Goal: Information Seeking & Learning: Check status

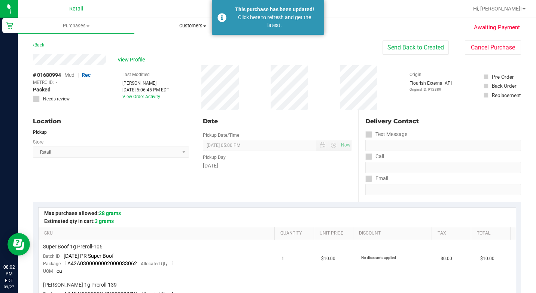
click at [186, 28] on span "Customers" at bounding box center [193, 25] width 116 height 7
click at [175, 52] on span "Add a new customer" at bounding box center [169, 54] width 70 height 6
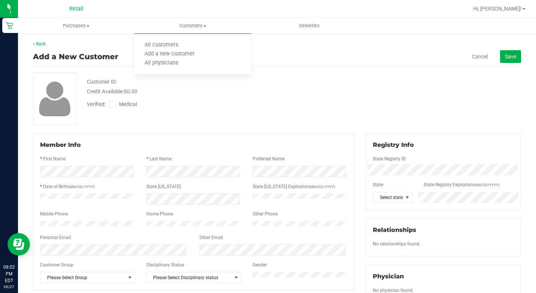
click at [184, 26] on span "Customers" at bounding box center [192, 25] width 116 height 7
click at [180, 25] on span "Customers" at bounding box center [192, 25] width 116 height 7
click at [175, 43] on span "All customers" at bounding box center [161, 45] width 54 height 6
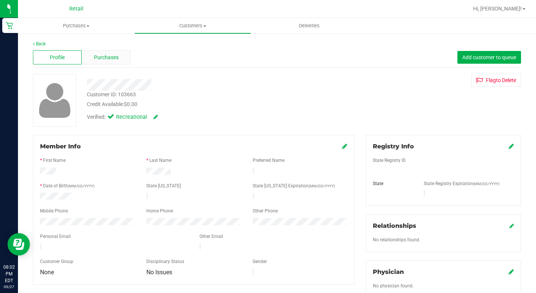
click at [99, 58] on span "Purchases" at bounding box center [106, 58] width 25 height 8
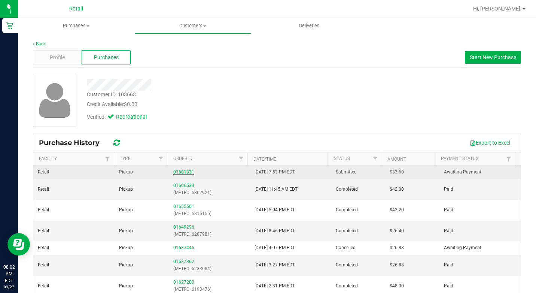
click at [180, 173] on link "01681331" at bounding box center [183, 171] width 21 height 5
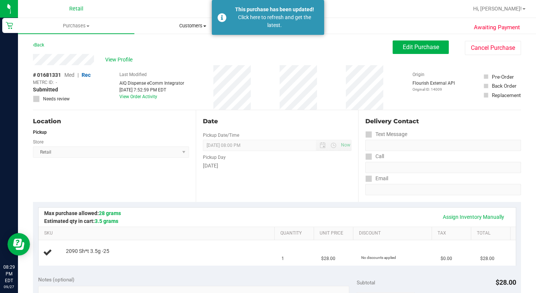
click at [167, 26] on span "Customers" at bounding box center [193, 25] width 116 height 7
click at [165, 46] on span "All customers" at bounding box center [161, 45] width 54 height 6
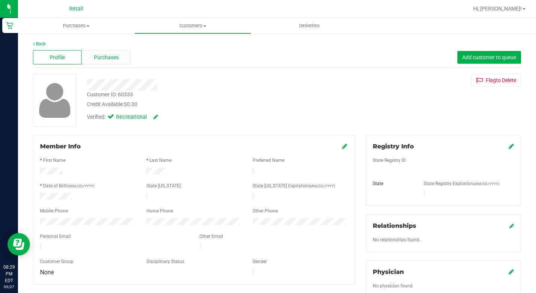
click at [105, 60] on span "Purchases" at bounding box center [106, 58] width 25 height 8
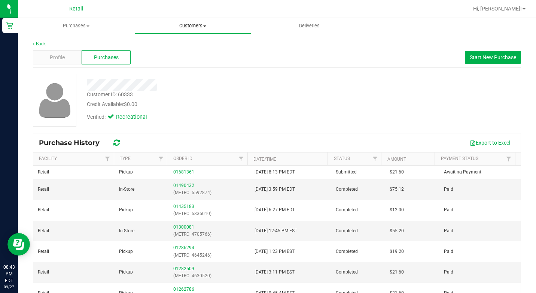
click at [180, 27] on span "Customers" at bounding box center [193, 25] width 116 height 7
click at [152, 45] on span "All customers" at bounding box center [161, 45] width 54 height 6
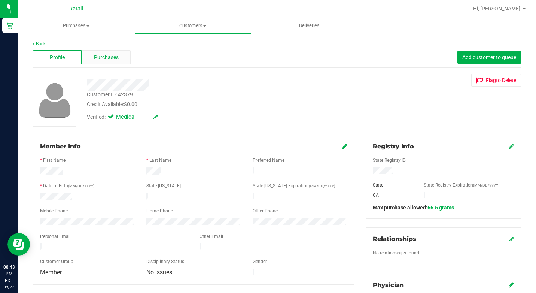
click at [103, 56] on span "Purchases" at bounding box center [106, 58] width 25 height 8
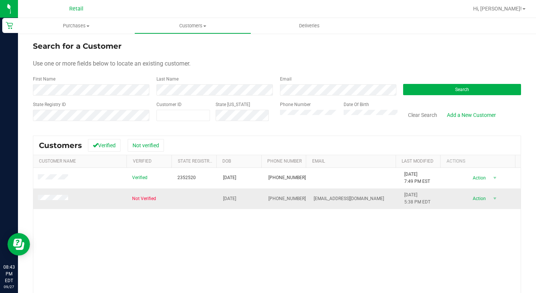
click at [67, 195] on span at bounding box center [54, 198] width 33 height 7
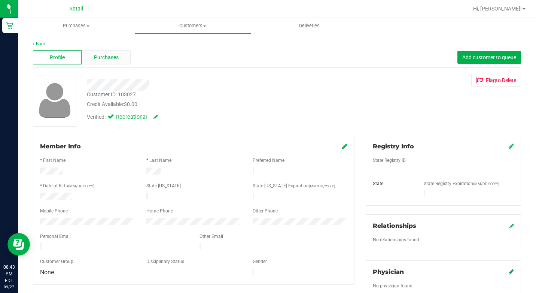
click at [103, 52] on div "Purchases" at bounding box center [106, 57] width 49 height 14
